Goal: Transaction & Acquisition: Obtain resource

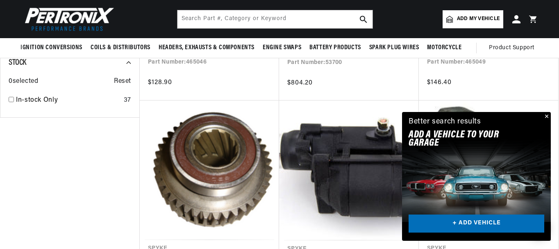
scroll to position [401, 0]
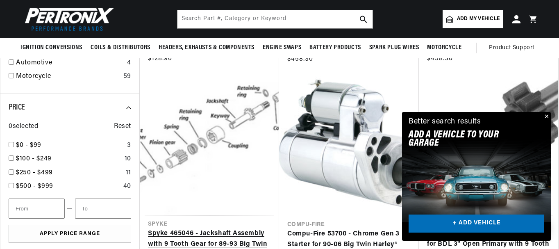
click at [192, 228] on link "Spyke 465046 - Jackshaft Assembly with 9 Tooth Gear for 89-93 Big Twin Harley® …" at bounding box center [209, 244] width 123 height 32
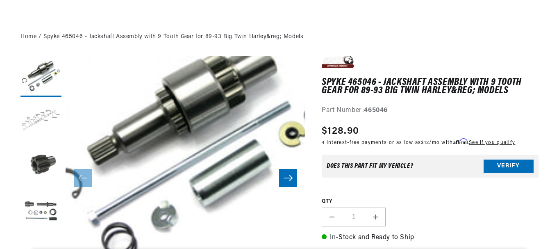
scroll to position [303, 0]
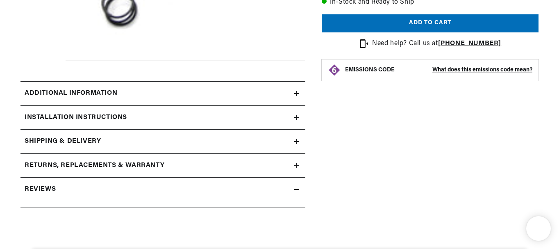
click at [303, 96] on summary "Additional information" at bounding box center [163, 94] width 285 height 24
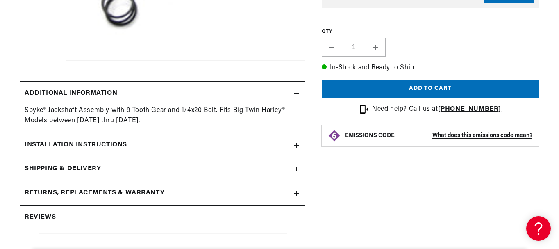
scroll to position [0, 249]
click at [299, 141] on summary "Installation instructions" at bounding box center [163, 145] width 285 height 24
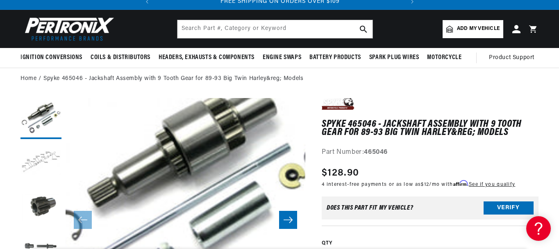
scroll to position [0, 0]
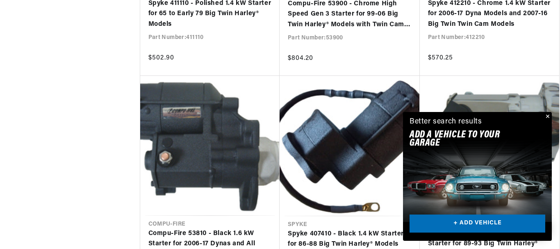
click at [548, 119] on div "Close dialog FIND THE RIGHT PARTS Take our quick quiz using the button below, a…" at bounding box center [280, 124] width 560 height 249
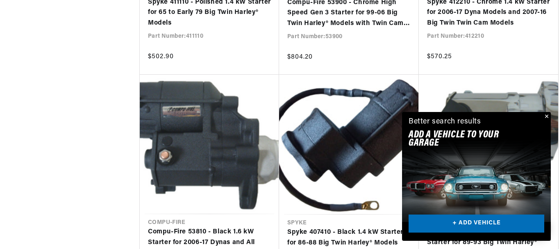
click at [548, 118] on button "Close" at bounding box center [546, 117] width 10 height 10
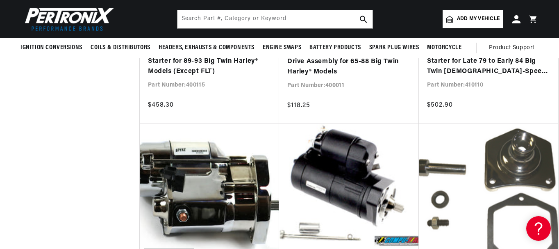
scroll to position [1044, 0]
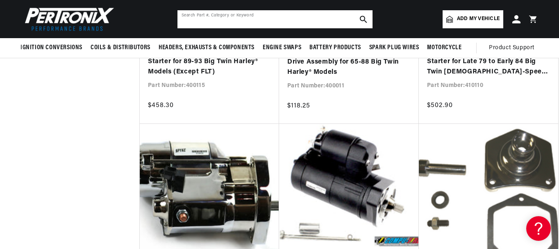
click at [295, 20] on input "text" at bounding box center [275, 19] width 195 height 18
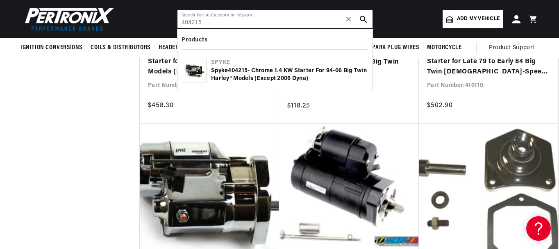
scroll to position [0, 249]
type input "404215"
click at [309, 70] on div "Spyke 404215 - Chrome 1.4 kW Starter for 94-06 Big Twin Harley® Models (Except …" at bounding box center [289, 75] width 156 height 16
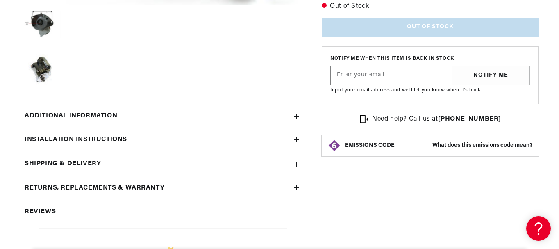
scroll to position [322, 0]
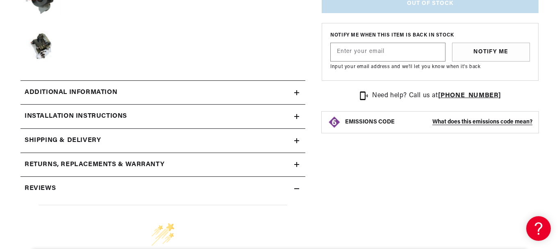
click at [298, 95] on summary "Additional information" at bounding box center [163, 93] width 285 height 24
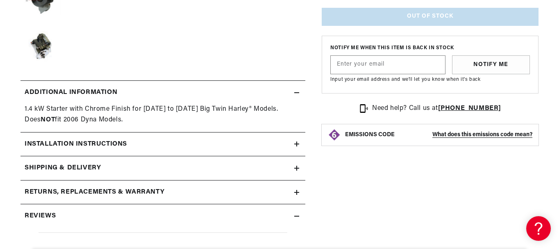
click at [292, 139] on div "Installation instructions" at bounding box center [158, 144] width 274 height 11
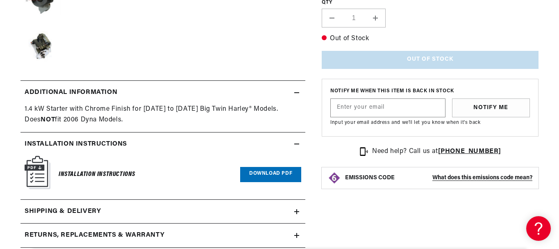
click at [261, 173] on link "Download PDF" at bounding box center [270, 174] width 61 height 15
